Goal: Information Seeking & Learning: Learn about a topic

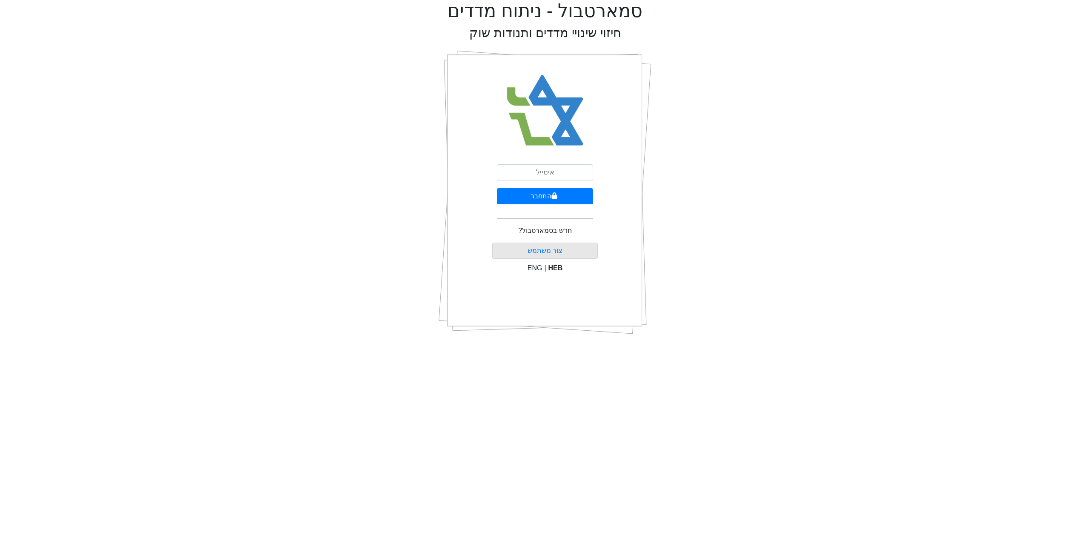
click at [517, 163] on div "התחבר חדש בסמארטבול? צור משתמש ENG | HEB" at bounding box center [545, 192] width 106 height 298
click at [525, 172] on input "email" at bounding box center [545, 172] width 96 height 16
type input "[EMAIL_ADDRESS][DOMAIN_NAME]"
click at [542, 196] on button "התחבר" at bounding box center [545, 196] width 96 height 16
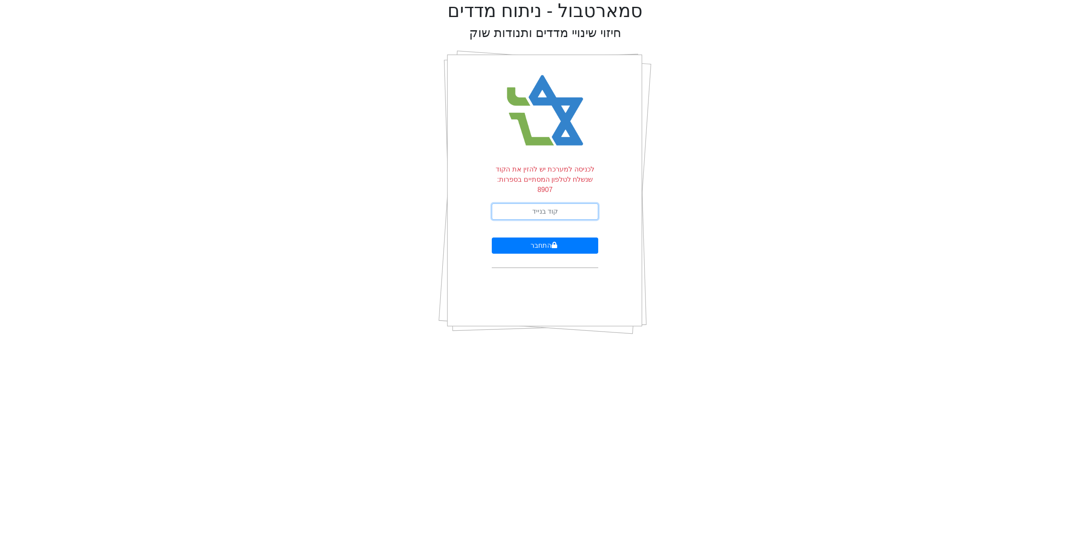
click at [569, 204] on input "text" at bounding box center [545, 212] width 106 height 16
type input "632625"
click at [492, 238] on button "התחבר" at bounding box center [545, 246] width 106 height 16
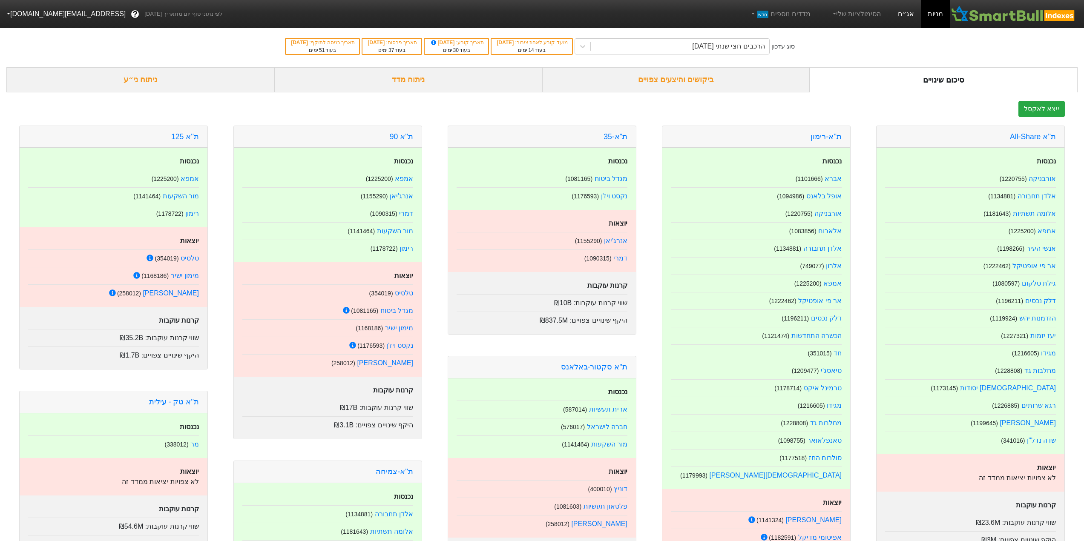
click at [904, 17] on link "אג״ח" at bounding box center [906, 14] width 30 height 28
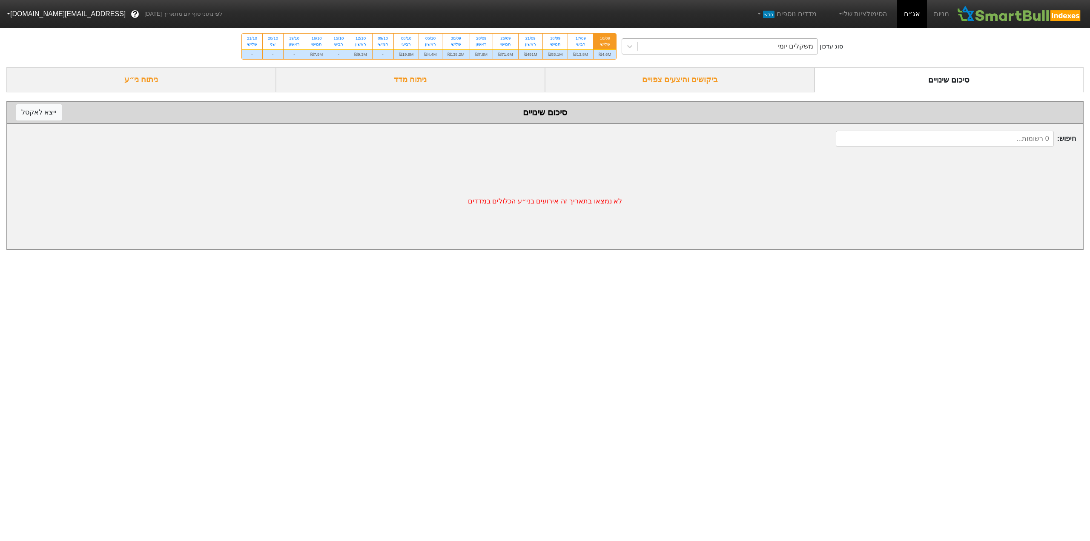
click at [739, 43] on div "משקלים יומי" at bounding box center [728, 46] width 180 height 15
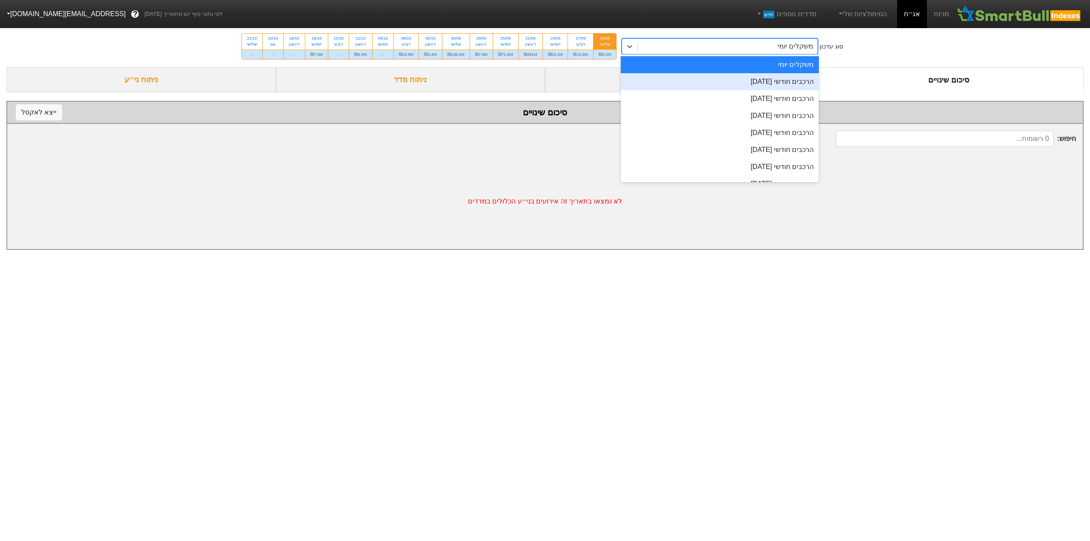
click at [782, 84] on div "הרכבים חודשי [DATE]" at bounding box center [720, 81] width 198 height 17
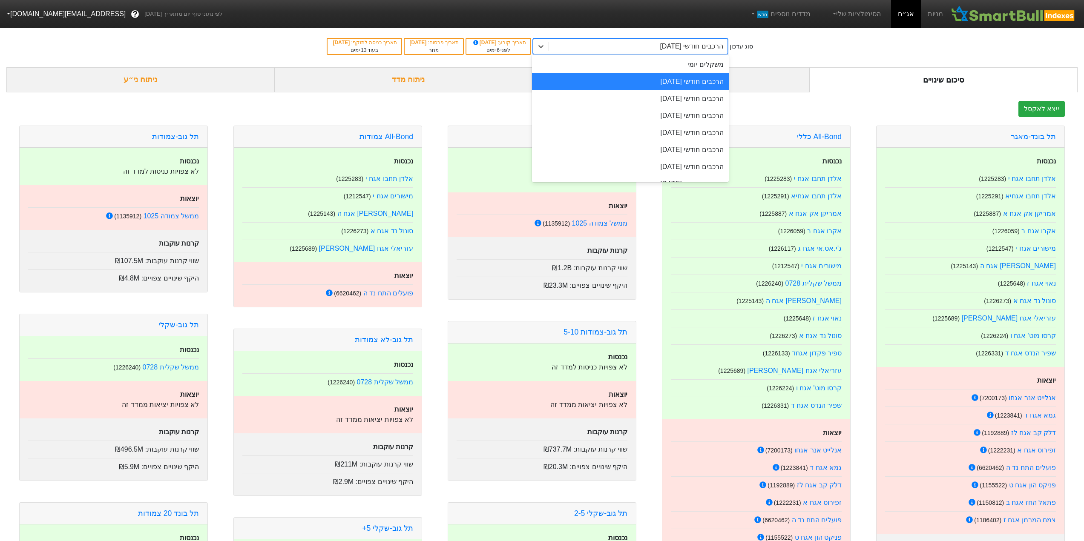
click at [674, 52] on div "הרכבים חודשי [DATE]" at bounding box center [638, 46] width 178 height 15
click at [676, 50] on div "הרכבים חודשי [DATE]" at bounding box center [638, 46] width 178 height 15
click at [696, 100] on div "הרכבים חודשי [DATE]" at bounding box center [630, 98] width 197 height 17
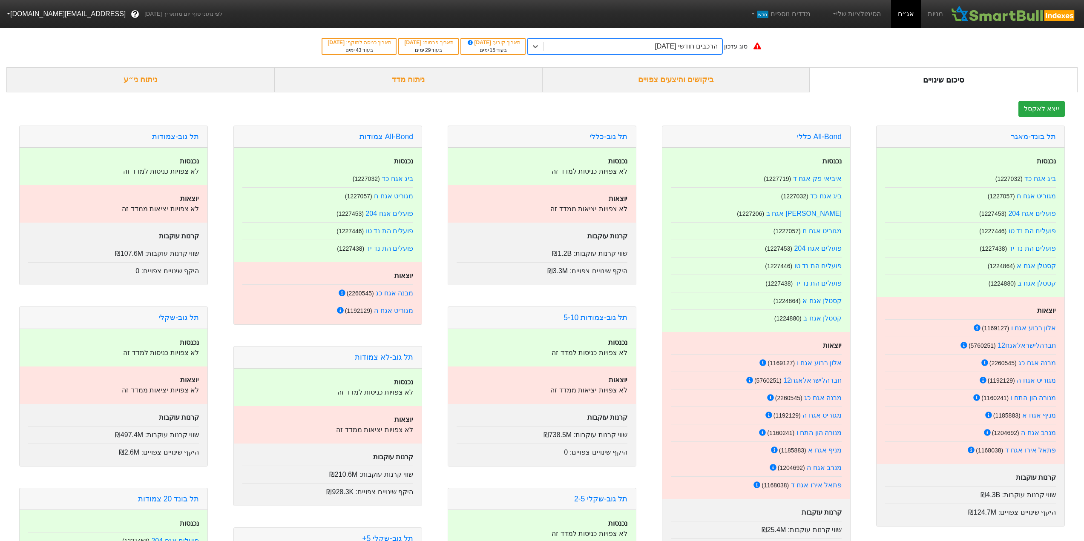
click at [410, 81] on div "ניתוח מדד" at bounding box center [408, 79] width 268 height 25
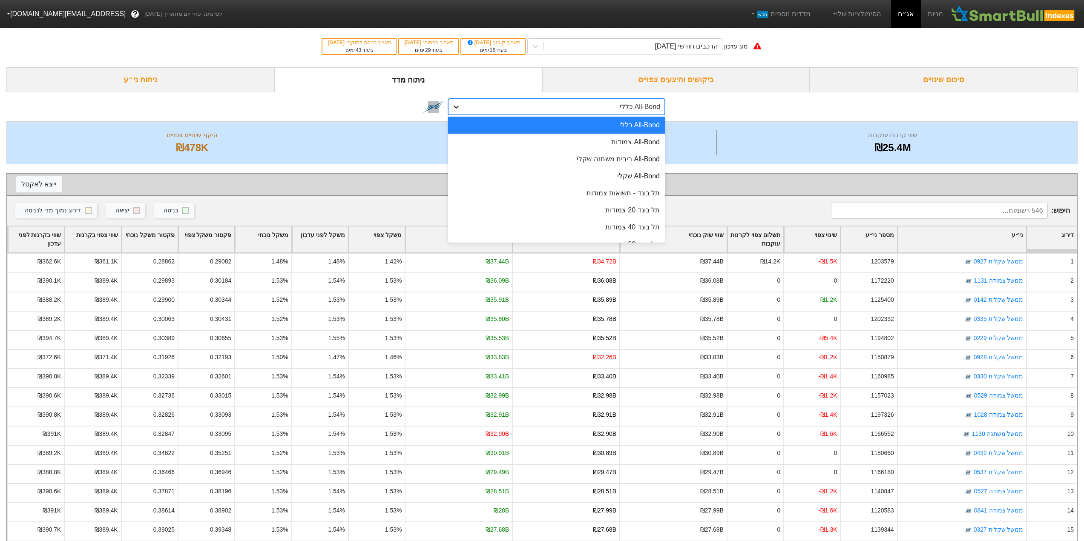
click at [455, 104] on icon at bounding box center [456, 107] width 9 height 9
click at [602, 225] on div "תל בונד 40 צמודות" at bounding box center [556, 227] width 217 height 17
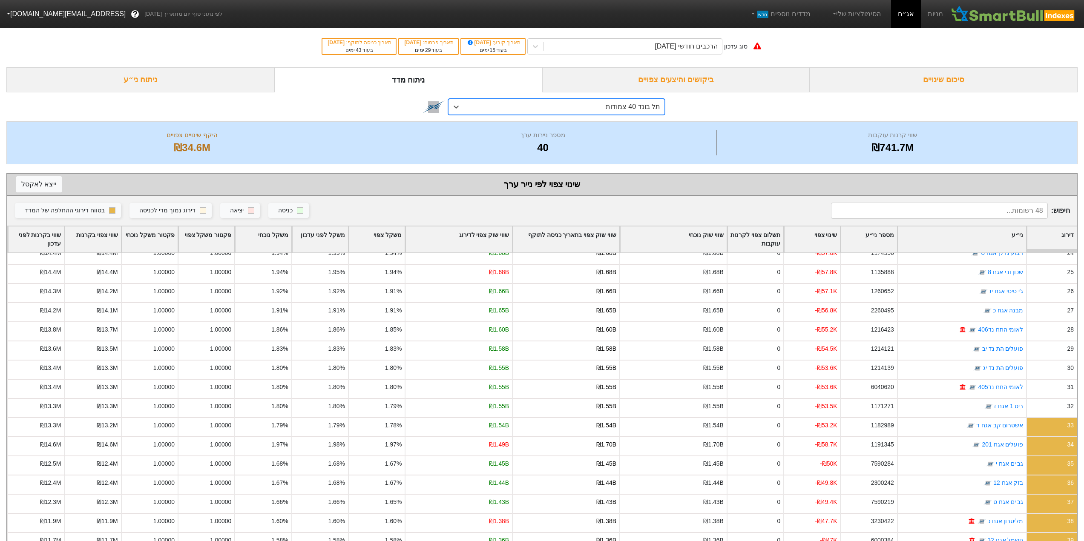
scroll to position [468, 0]
click at [928, 106] on div "תל בונד 40 צמודות" at bounding box center [541, 106] width 1071 height 29
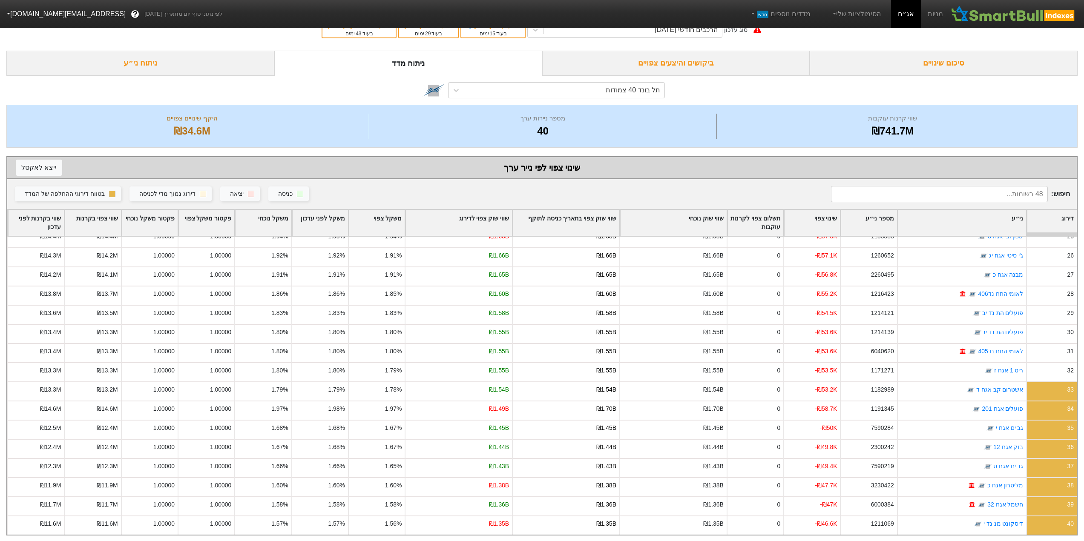
scroll to position [26, 0]
